Goal: Complete application form

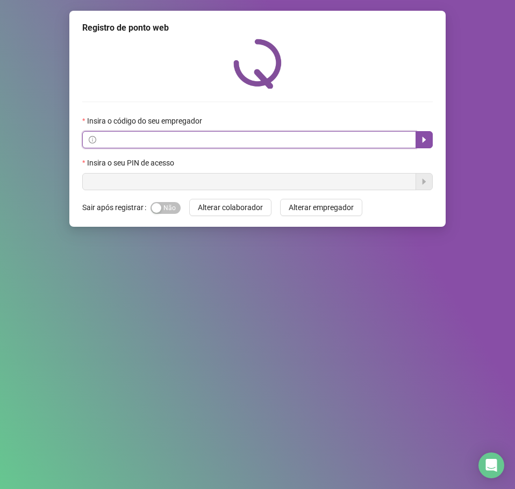
click at [204, 136] on input "text" at bounding box center [253, 140] width 311 height 12
click at [208, 144] on input "text" at bounding box center [253, 140] width 311 height 12
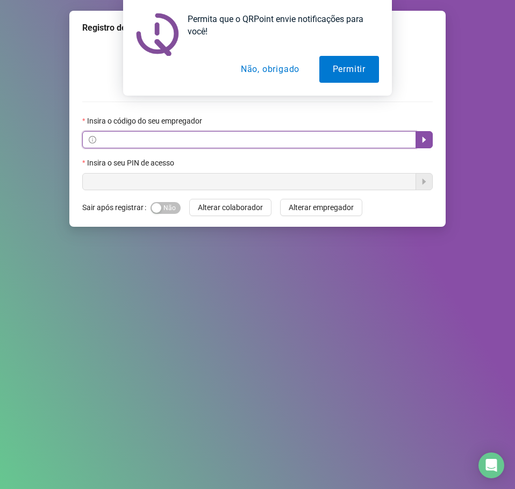
click at [230, 139] on input "text" at bounding box center [253, 140] width 311 height 12
click at [263, 66] on button "Não, obrigado" at bounding box center [271, 69] width 86 height 27
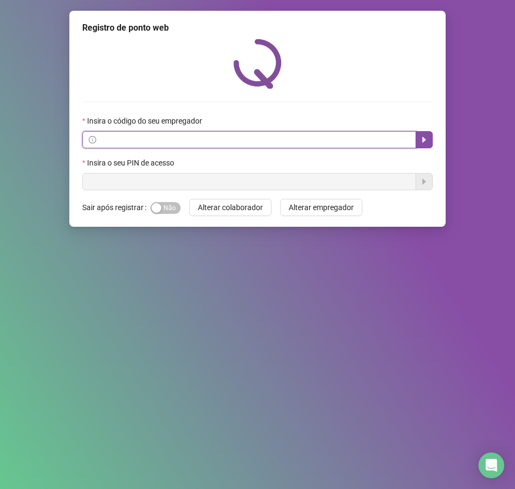
click at [228, 134] on input "text" at bounding box center [253, 140] width 311 height 12
click at [153, 142] on input "text" at bounding box center [253, 140] width 311 height 12
drag, startPoint x: 198, startPoint y: 141, endPoint x: 191, endPoint y: 141, distance: 7.0
click at [191, 141] on input "text" at bounding box center [253, 140] width 311 height 12
